Goal: Complete application form: Complete application form

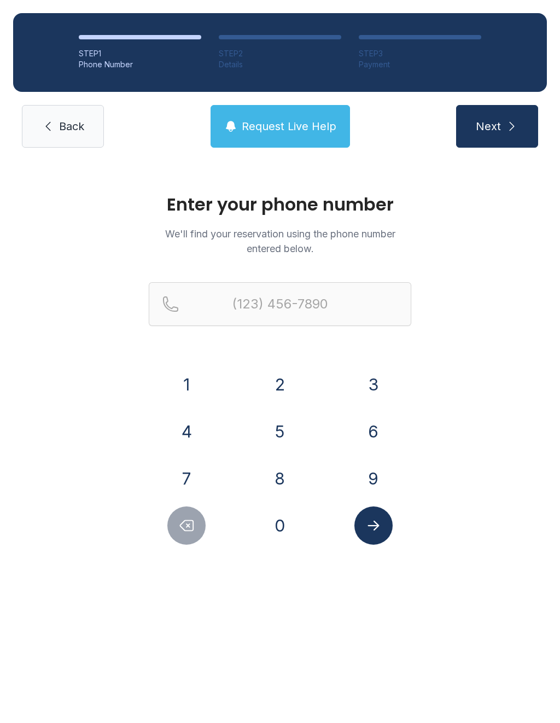
click at [290, 383] on button "2" at bounding box center [280, 384] width 38 height 38
click at [278, 444] on button "5" at bounding box center [280, 432] width 38 height 38
click at [367, 426] on button "6" at bounding box center [374, 432] width 38 height 38
click at [288, 385] on button "2" at bounding box center [280, 384] width 38 height 38
click at [186, 532] on icon "Delete number" at bounding box center [186, 526] width 16 height 16
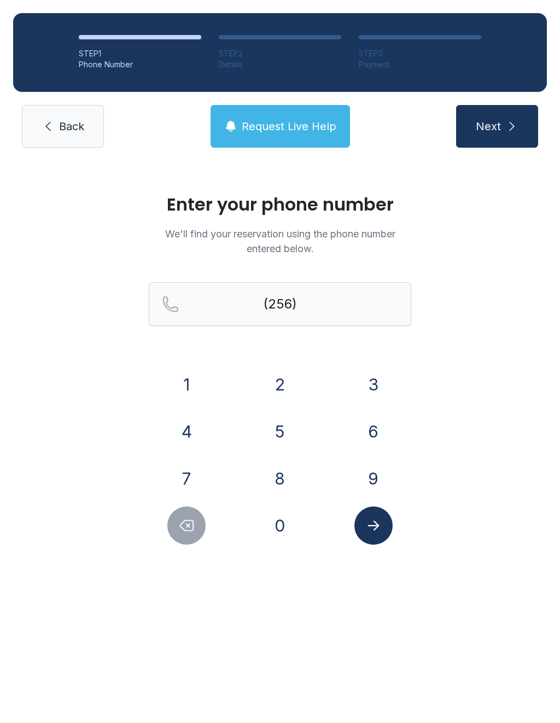
click at [278, 428] on button "5" at bounding box center [280, 432] width 38 height 38
click at [282, 514] on button "0" at bounding box center [280, 526] width 38 height 38
click at [271, 474] on button "8" at bounding box center [280, 479] width 38 height 38
click at [283, 431] on button "5" at bounding box center [280, 432] width 38 height 38
click at [271, 377] on button "2" at bounding box center [280, 384] width 38 height 38
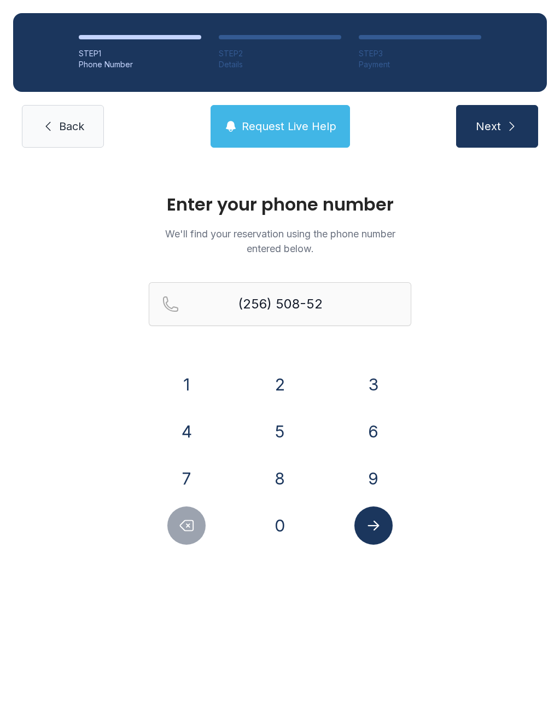
click at [369, 480] on button "9" at bounding box center [374, 479] width 38 height 38
click at [196, 527] on button "Delete number" at bounding box center [186, 526] width 38 height 38
click at [283, 425] on button "5" at bounding box center [280, 432] width 38 height 38
click at [379, 462] on button "9" at bounding box center [374, 479] width 38 height 38
click at [387, 526] on button "Submit lookup form" at bounding box center [374, 526] width 38 height 38
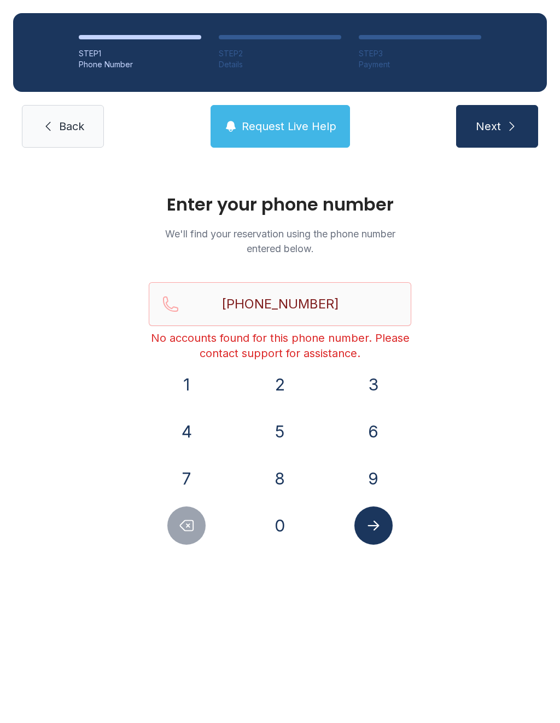
click at [192, 535] on button "Delete number" at bounding box center [186, 526] width 38 height 38
click at [191, 535] on button "Delete number" at bounding box center [186, 526] width 38 height 38
click at [190, 537] on button "Delete number" at bounding box center [186, 526] width 38 height 38
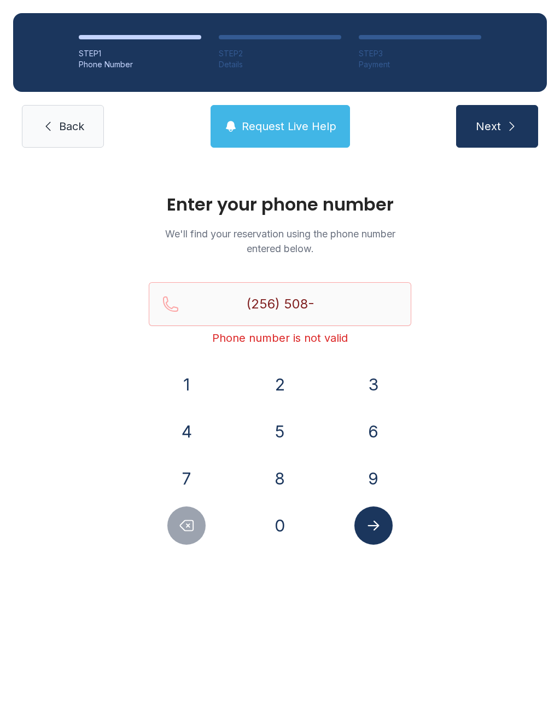
click at [173, 539] on button "Delete number" at bounding box center [186, 526] width 38 height 38
click at [169, 539] on div at bounding box center [187, 526] width 76 height 38
click at [179, 523] on icon "Delete number" at bounding box center [186, 526] width 16 height 16
click at [281, 386] on button "2" at bounding box center [280, 384] width 38 height 38
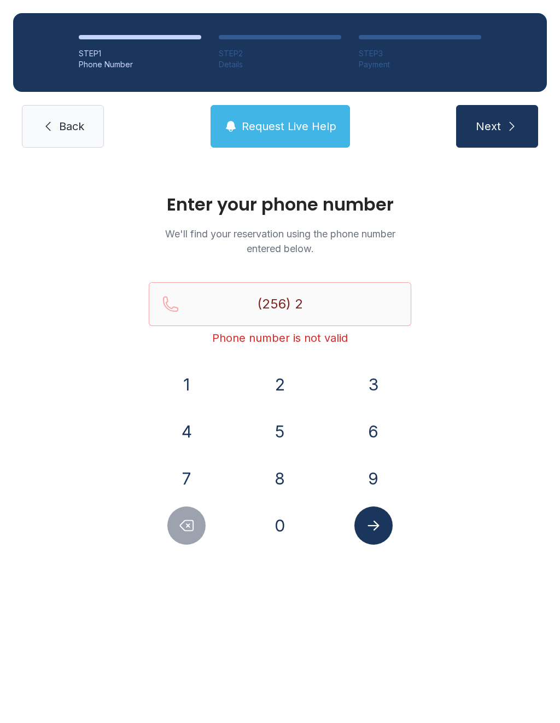
click at [288, 524] on button "0" at bounding box center [280, 526] width 38 height 38
click at [374, 428] on button "6" at bounding box center [374, 432] width 38 height 38
click at [198, 475] on button "7" at bounding box center [186, 479] width 38 height 38
click at [271, 432] on button "5" at bounding box center [280, 432] width 38 height 38
click at [293, 385] on button "2" at bounding box center [280, 384] width 38 height 38
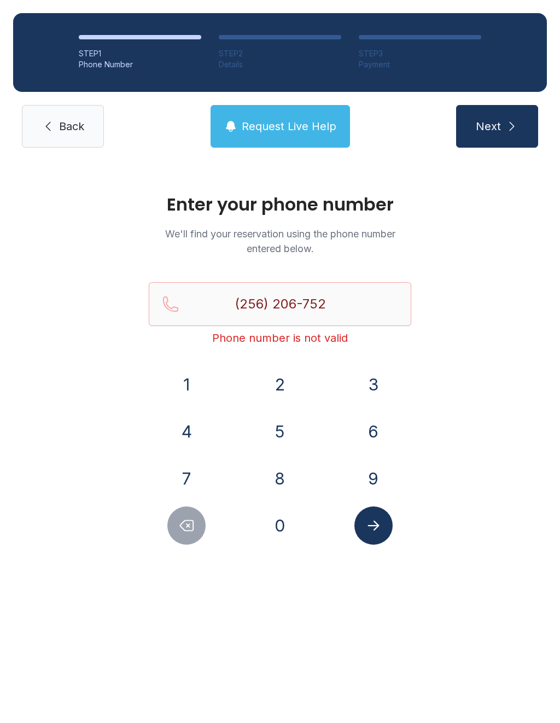
click at [287, 531] on button "0" at bounding box center [280, 526] width 38 height 38
type input "[PHONE_NUMBER]"
click at [372, 523] on icon "Submit lookup form" at bounding box center [373, 526] width 16 height 16
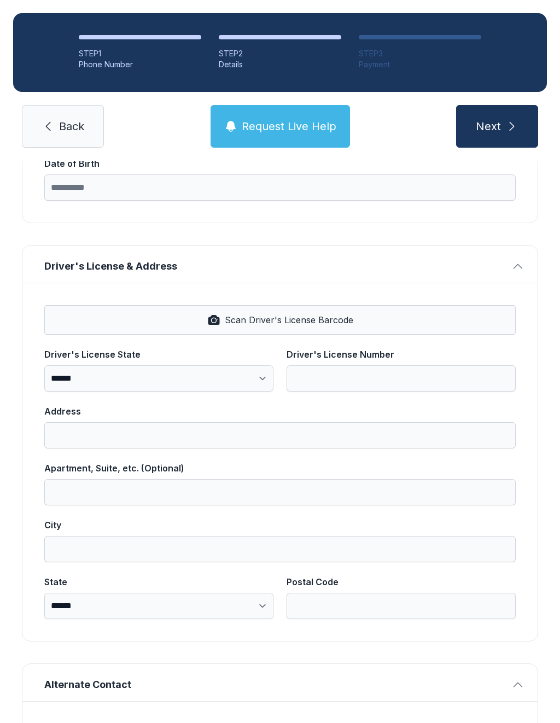
scroll to position [329, 0]
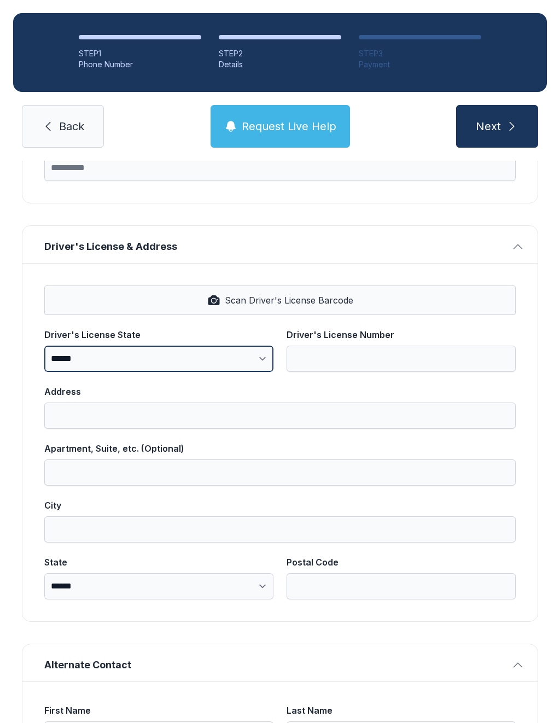
click at [240, 353] on select "**********" at bounding box center [158, 359] width 229 height 26
select select "**"
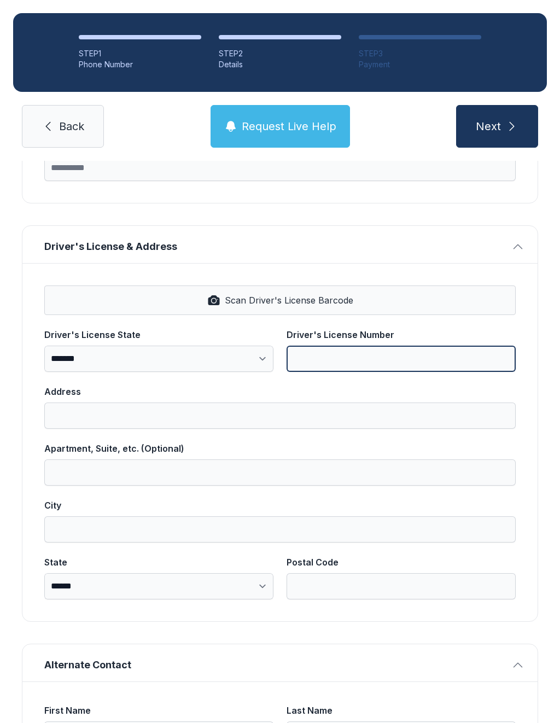
click at [375, 347] on input "Driver's License Number" at bounding box center [401, 359] width 229 height 26
type input "*******"
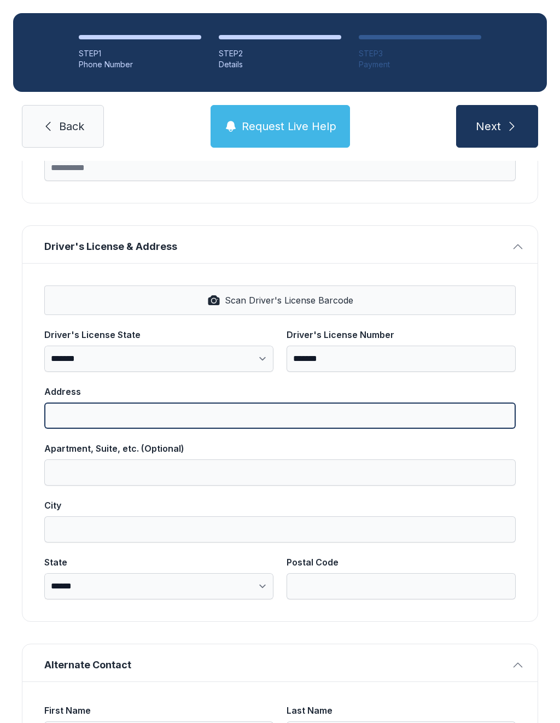
click at [198, 417] on input "Address" at bounding box center [280, 416] width 472 height 26
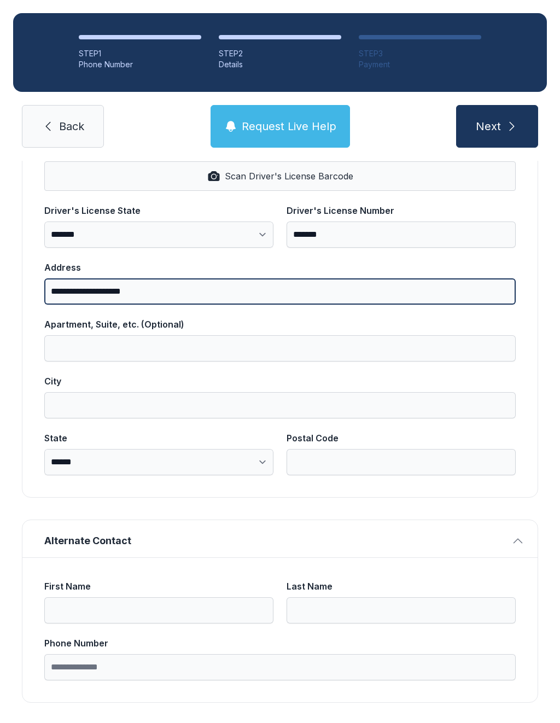
scroll to position [452, 0]
type input "**********"
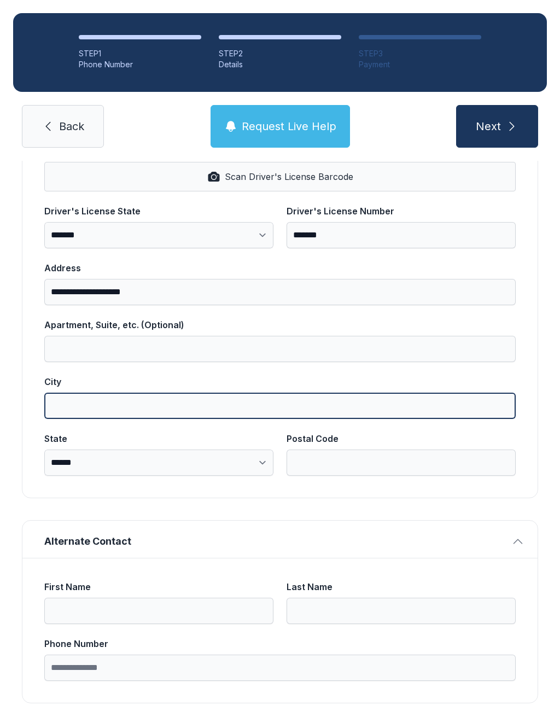
click at [200, 403] on input "City" at bounding box center [280, 406] width 472 height 26
type input "******"
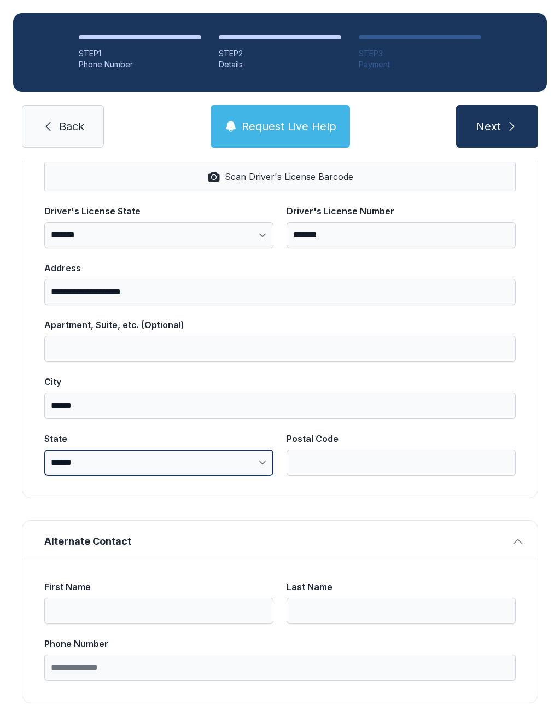
click at [224, 459] on select "**********" at bounding box center [158, 463] width 229 height 26
select select "**"
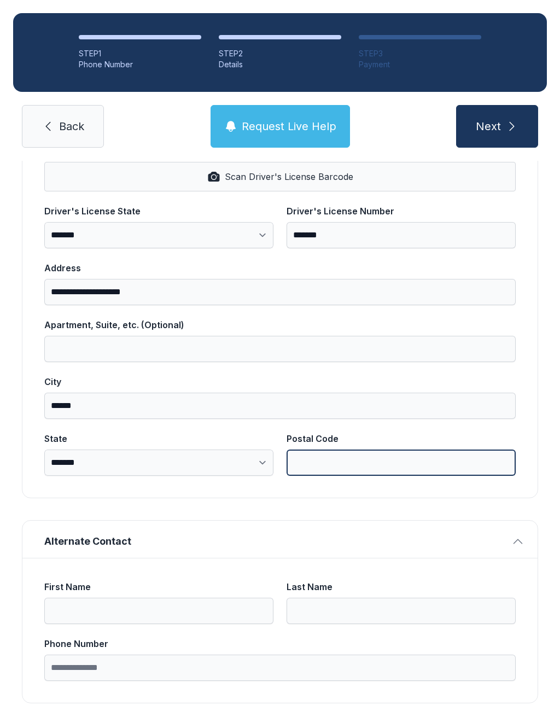
click at [374, 451] on input "Postal Code" at bounding box center [401, 463] width 229 height 26
type input "*****"
click at [497, 126] on button "Next" at bounding box center [497, 126] width 82 height 43
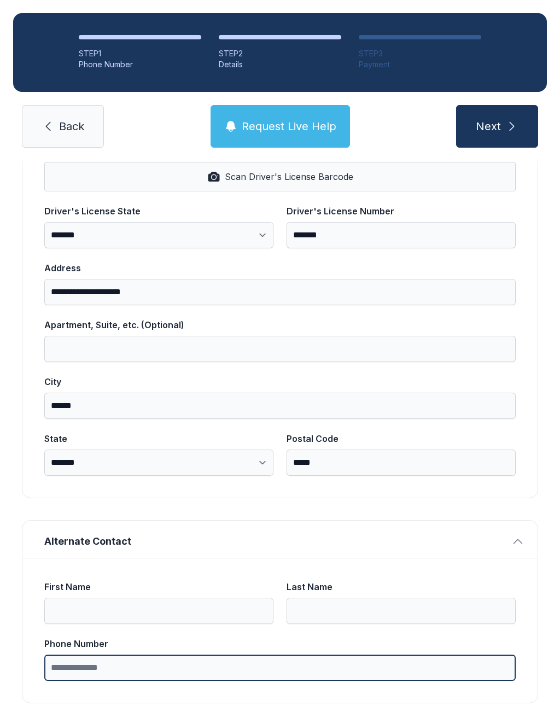
type input "*"
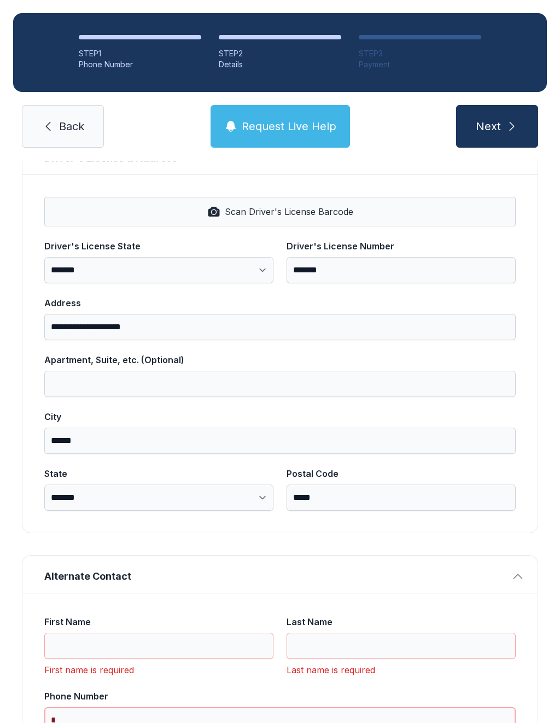
scroll to position [24, 0]
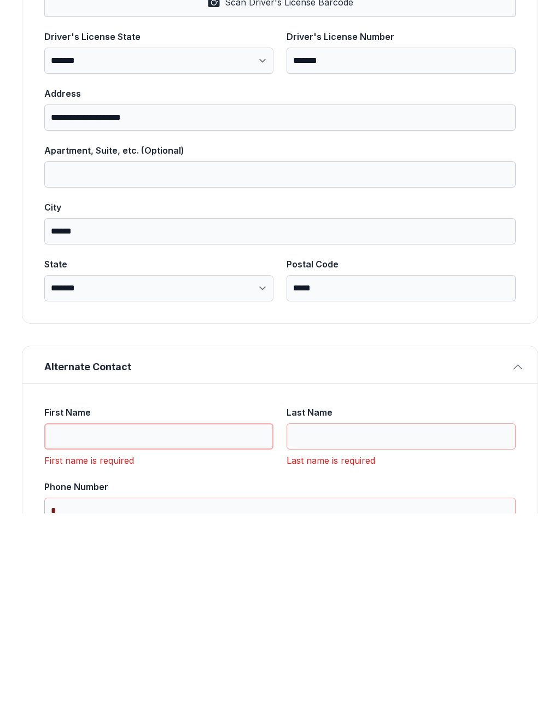
click at [186, 633] on input "First Name" at bounding box center [158, 646] width 229 height 26
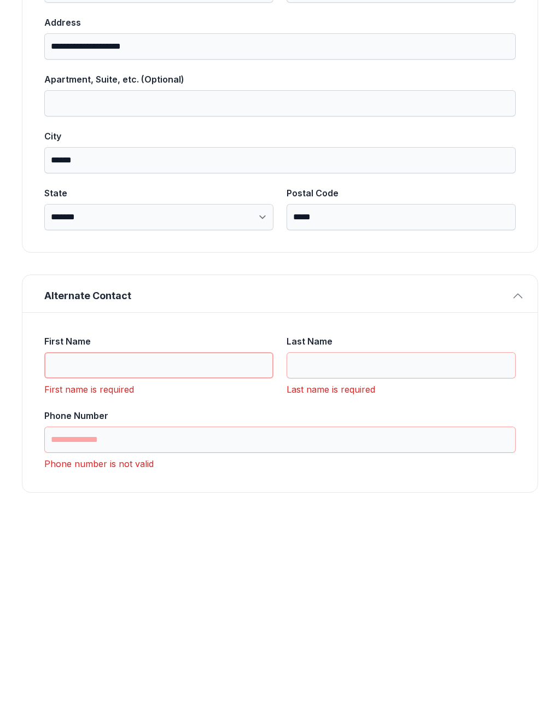
scroll to position [523, 0]
click at [482, 486] on div "**********" at bounding box center [280, 192] width 560 height 1109
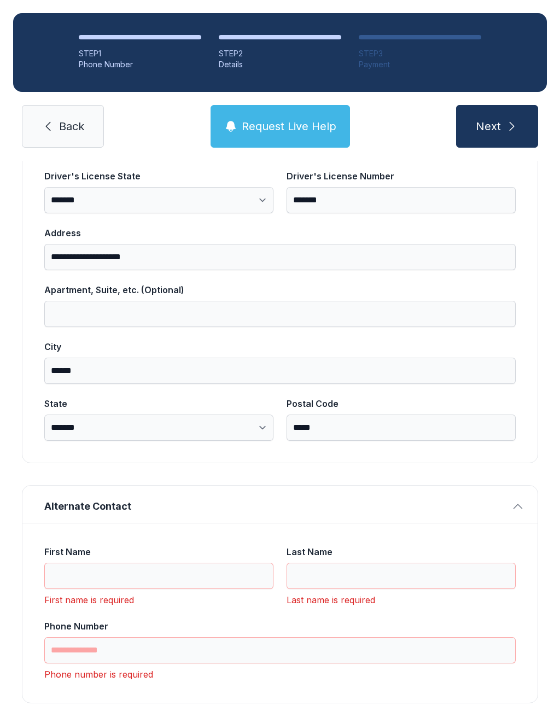
click at [503, 105] on button "Next" at bounding box center [497, 126] width 82 height 43
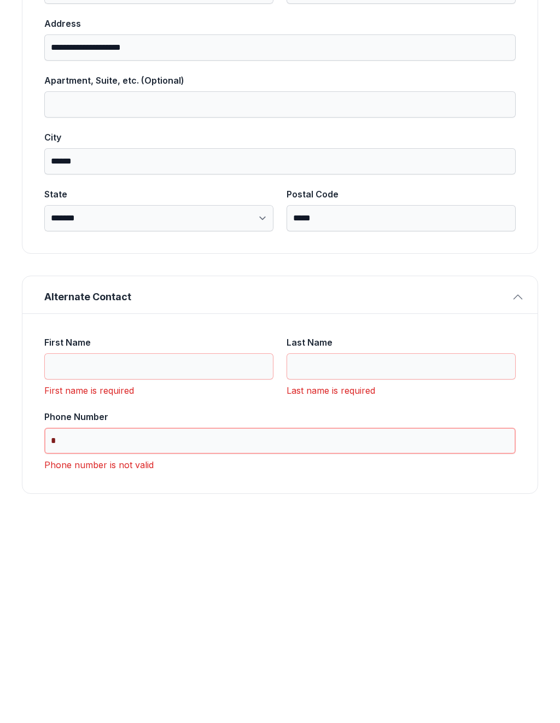
type input "*"
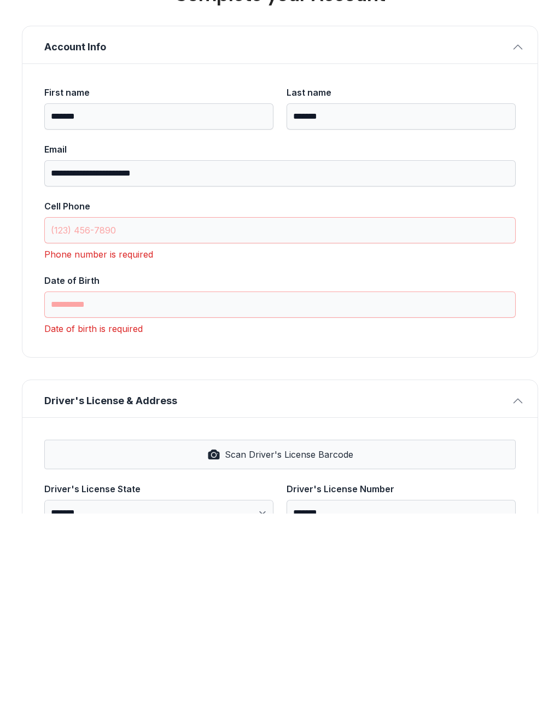
scroll to position [0, 0]
click at [173, 427] on input "Cell Phone" at bounding box center [280, 440] width 472 height 26
type input "("
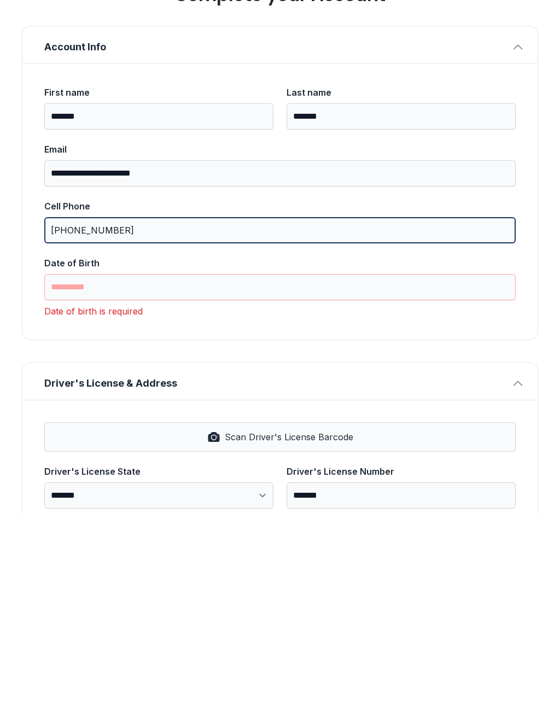
type input "[PHONE_NUMBER]"
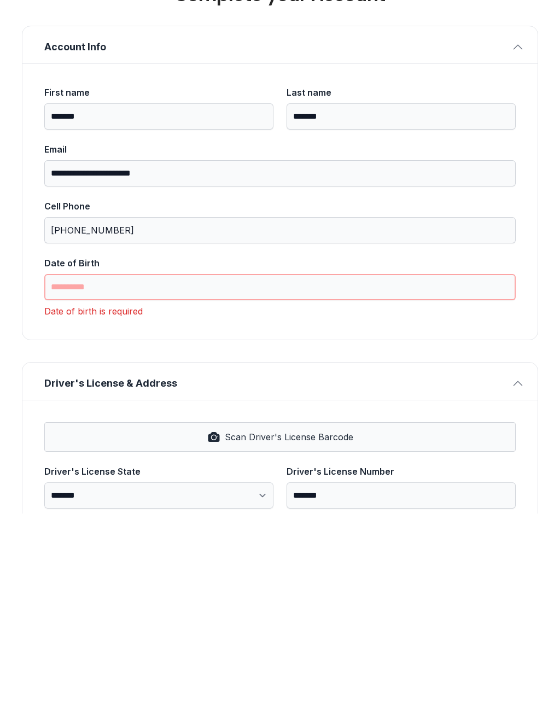
click at [195, 484] on input "Date of Birth" at bounding box center [280, 497] width 472 height 26
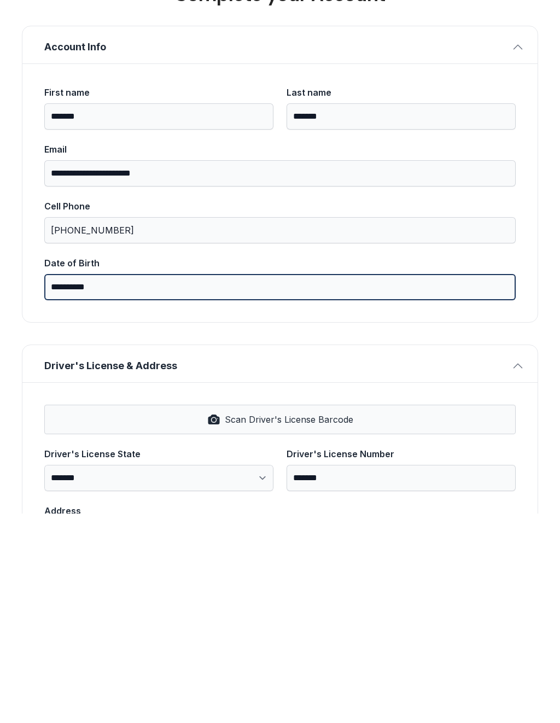
type input "**********"
click at [497, 105] on button "Next" at bounding box center [497, 126] width 82 height 43
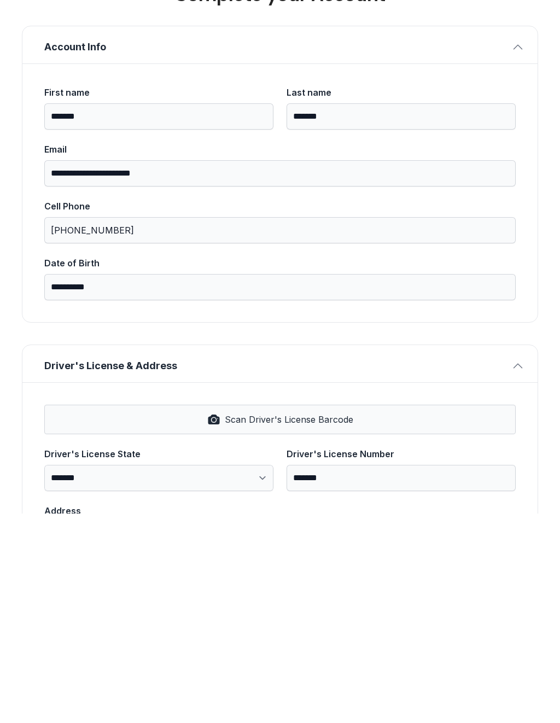
type input "*"
click at [497, 105] on button "Next" at bounding box center [497, 126] width 82 height 43
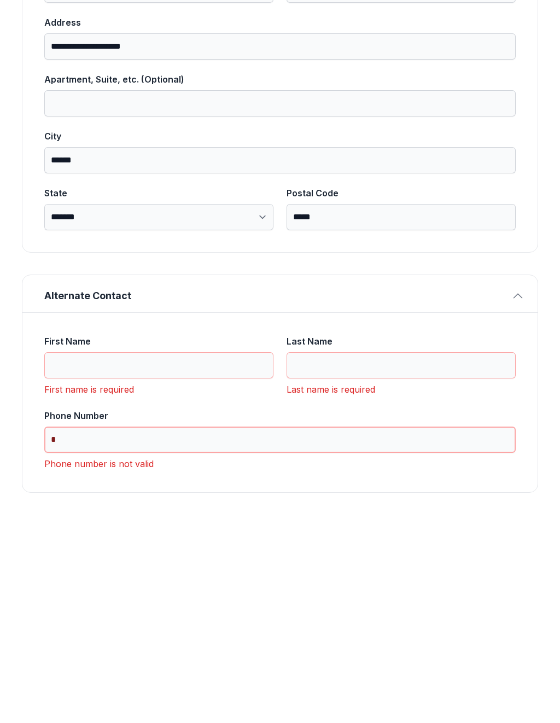
scroll to position [488, 0]
click at [396, 523] on div "First Name First name is required Last Name Last name is required Phone Number …" at bounding box center [279, 613] width 515 height 180
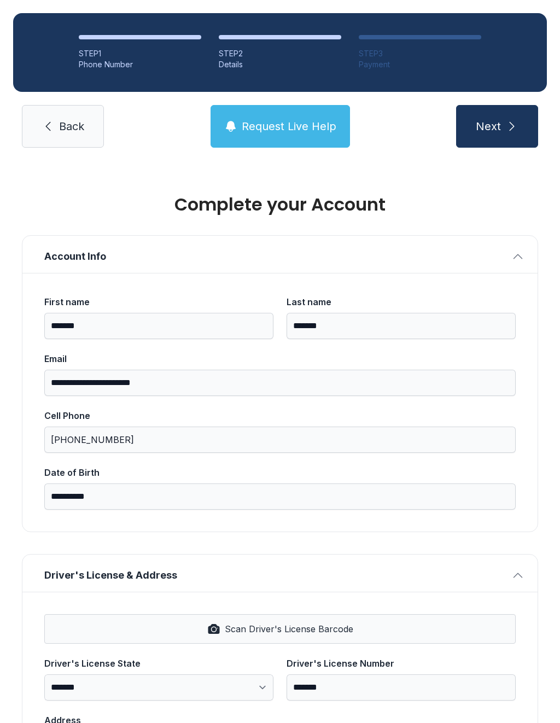
scroll to position [0, 0]
click at [72, 119] on span "Back" at bounding box center [71, 126] width 25 height 15
